Goal: Task Accomplishment & Management: Manage account settings

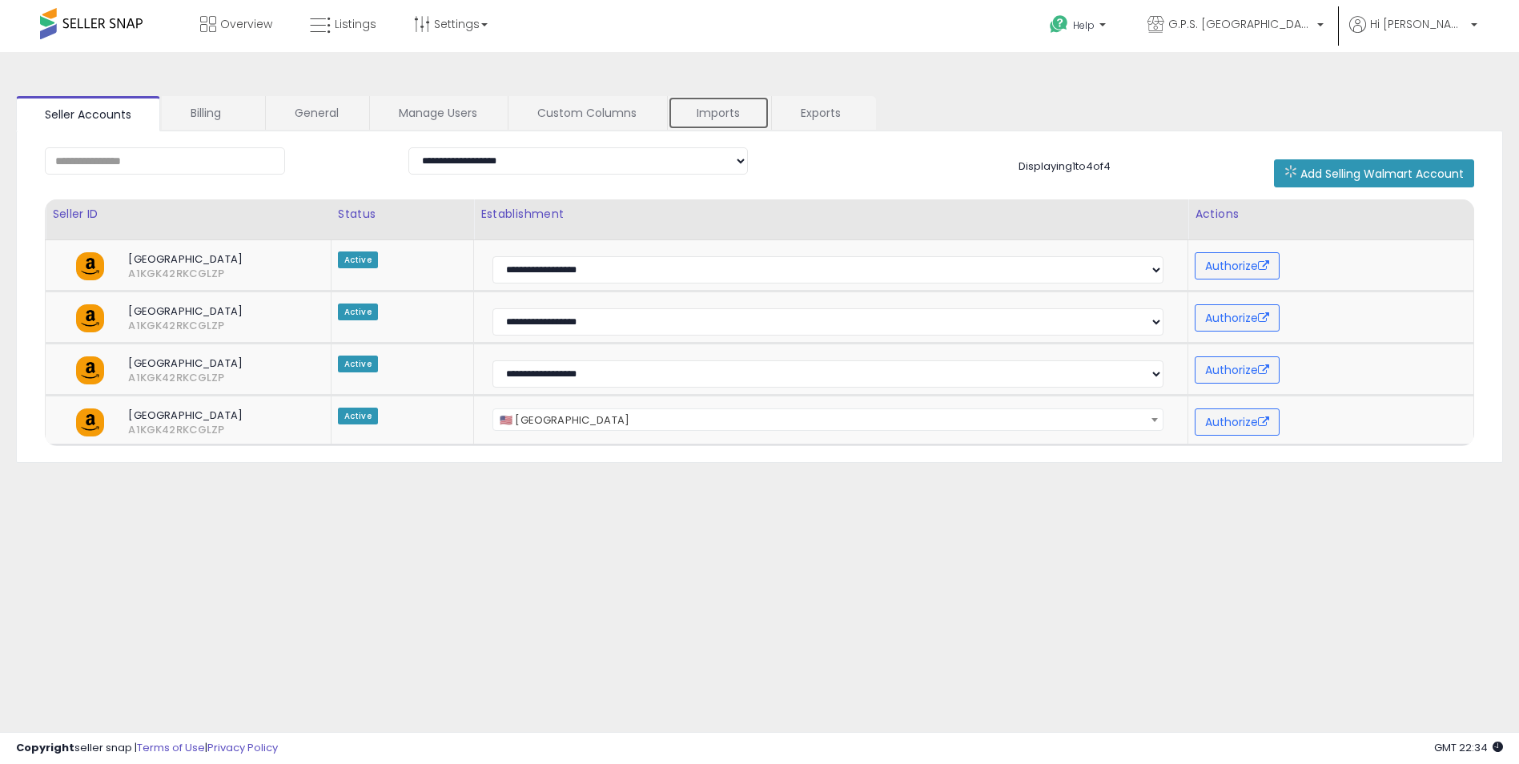
click at [722, 115] on link "Imports" at bounding box center [719, 113] width 102 height 34
